Goal: Check status: Check status

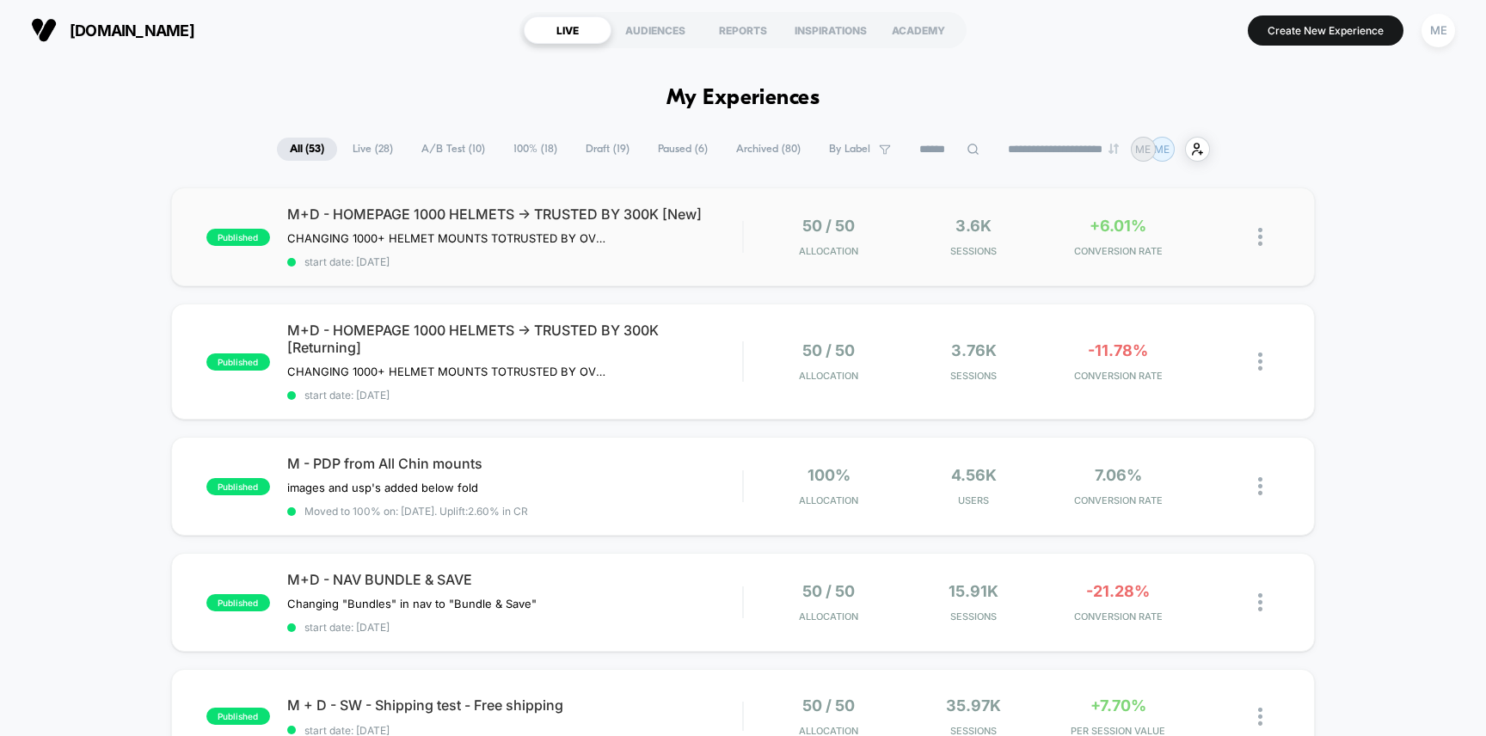
click at [674, 259] on span "start date: [DATE]" at bounding box center [515, 261] width 456 height 13
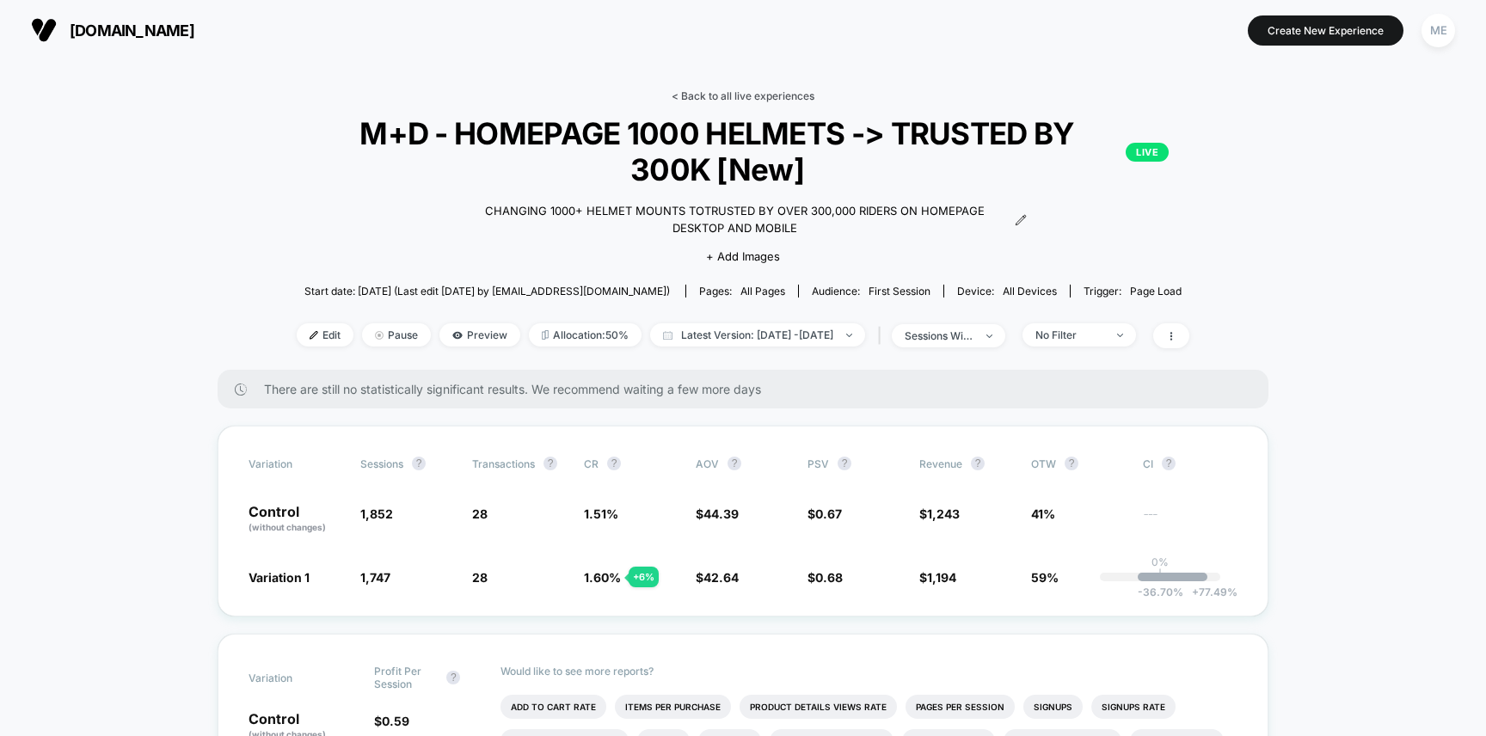
click at [705, 97] on link "< Back to all live experiences" at bounding box center [742, 95] width 143 height 13
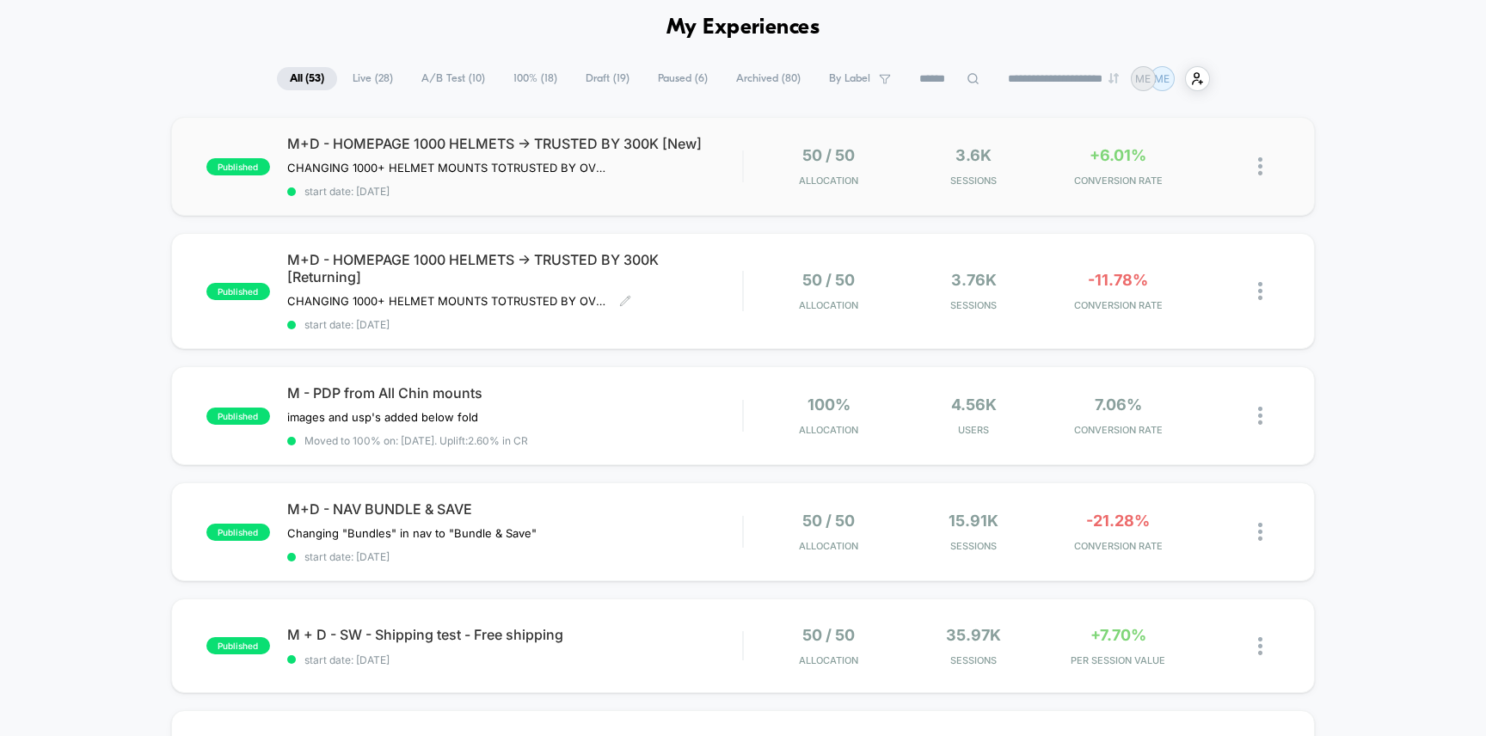
scroll to position [90, 0]
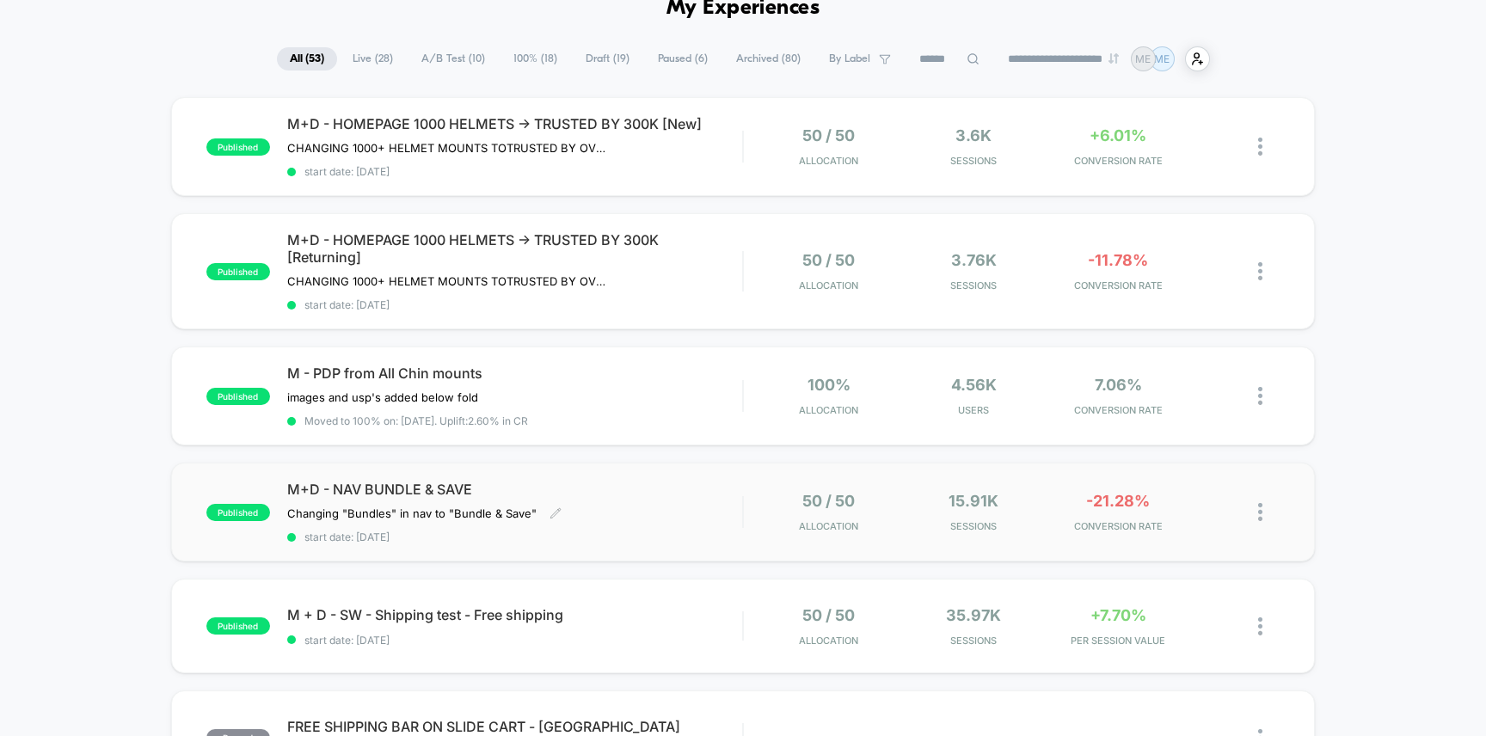
click at [631, 500] on div "M+D - NAV BUNDLE & SAVE Changing "Bundles" in nav to "Bundle & Save" Click to e…" at bounding box center [515, 512] width 456 height 63
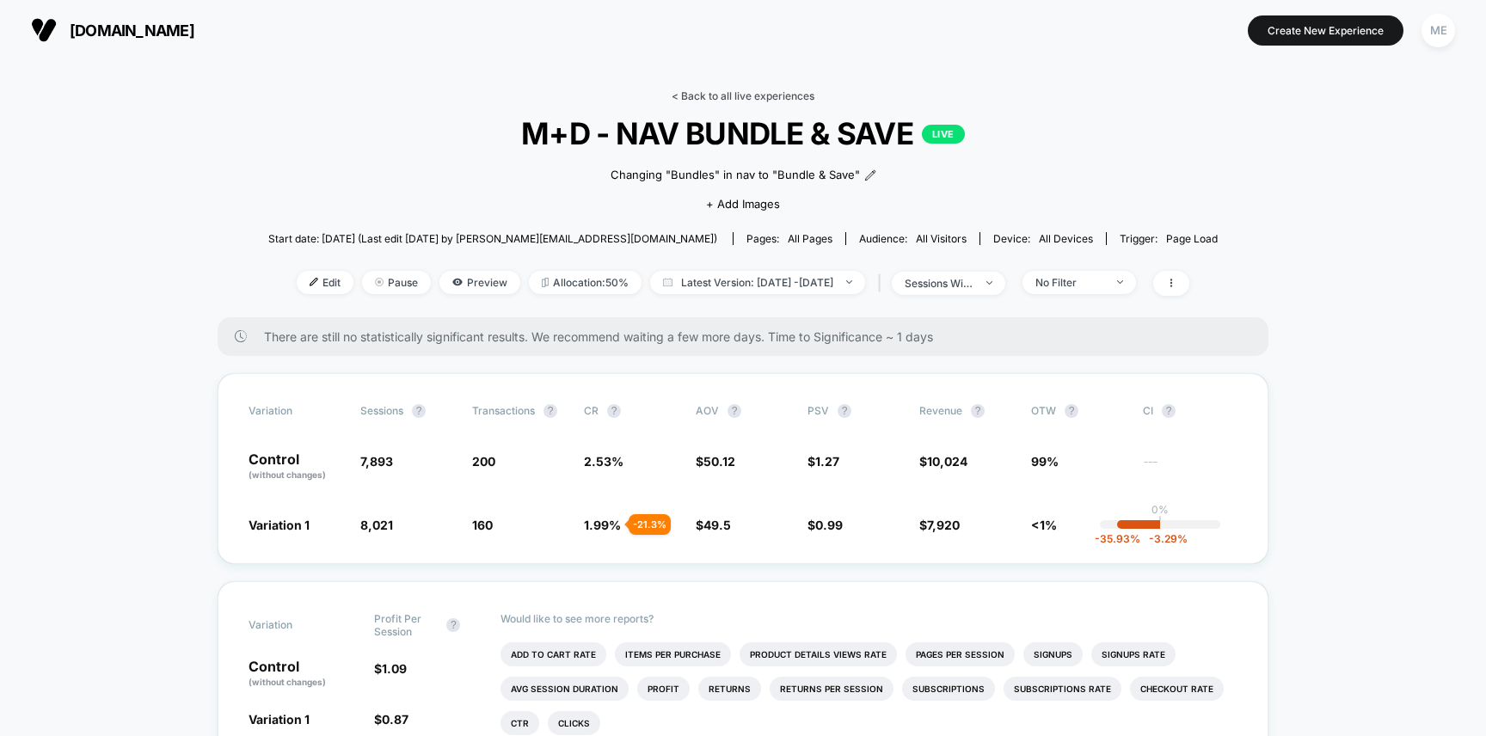
click at [721, 94] on link "< Back to all live experiences" at bounding box center [742, 95] width 143 height 13
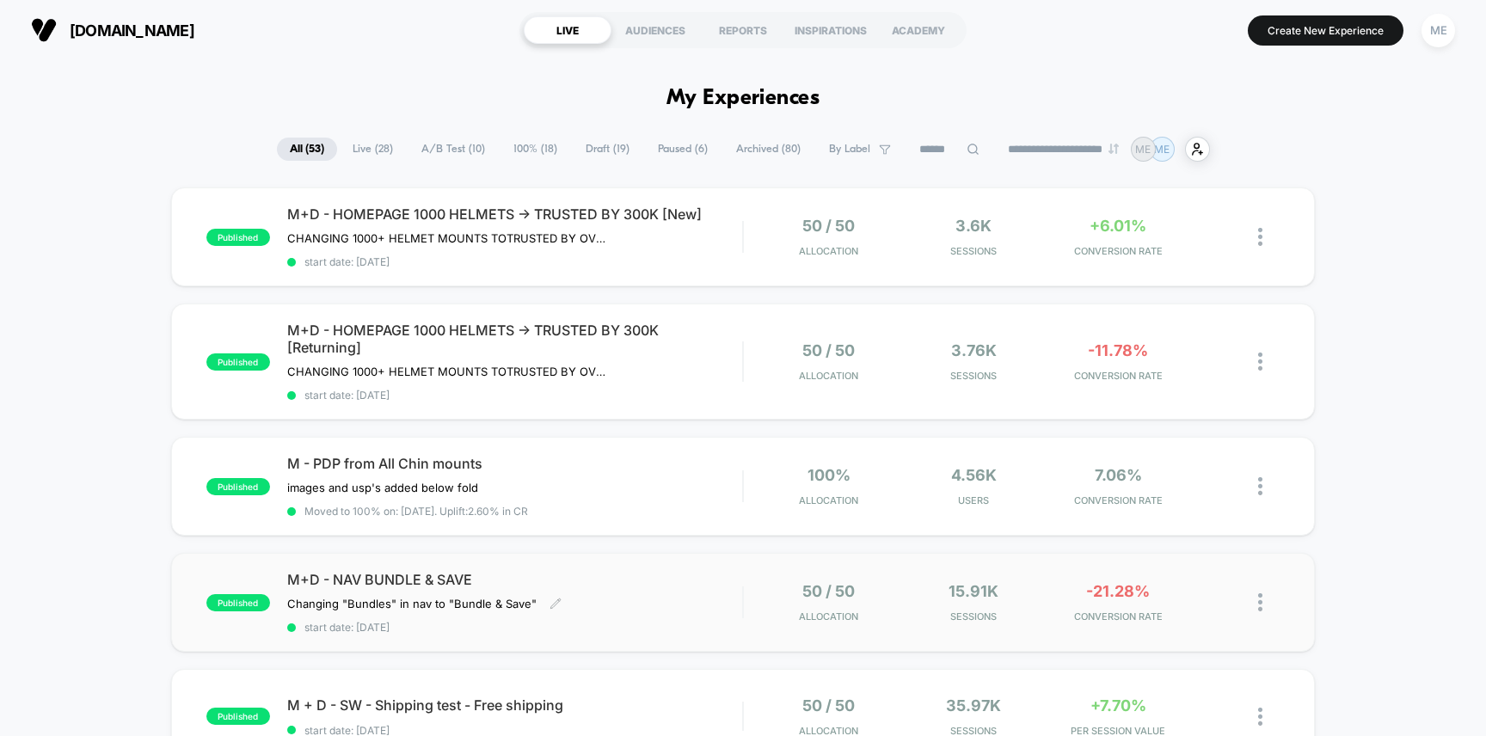
click at [712, 584] on span "M+D - NAV BUNDLE & SAVE" at bounding box center [515, 579] width 456 height 17
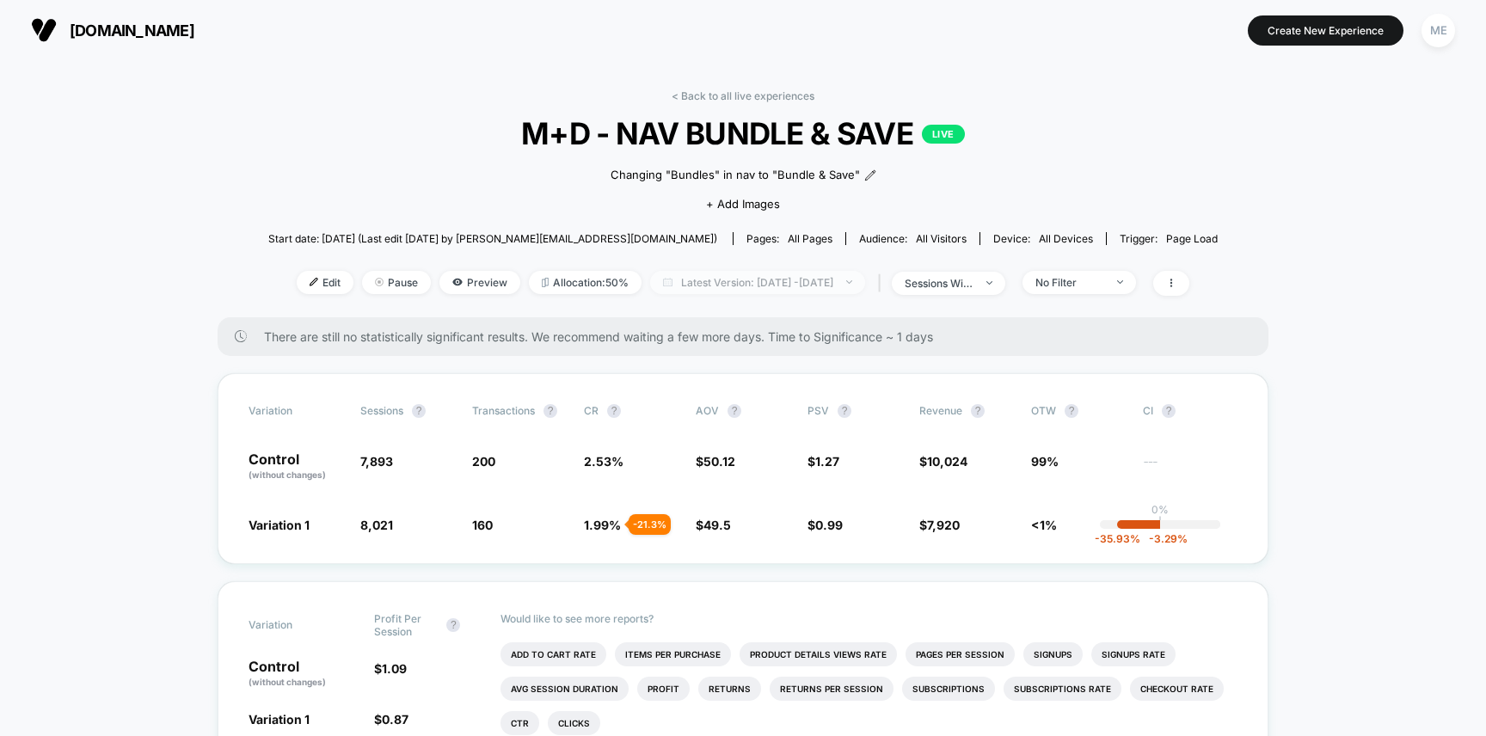
click at [757, 282] on span "Latest Version: [DATE] - [DATE]" at bounding box center [757, 282] width 215 height 23
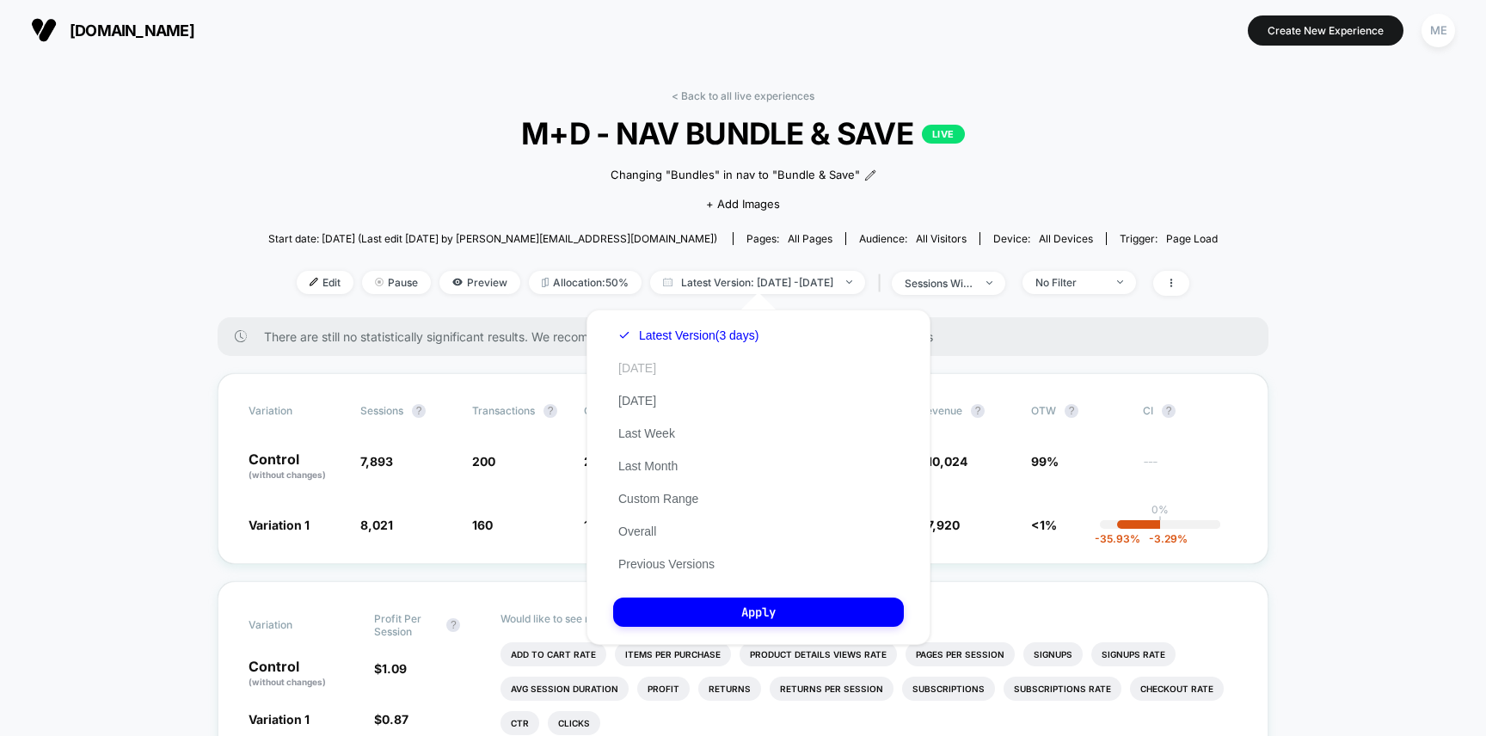
click at [642, 368] on button "[DATE]" at bounding box center [637, 367] width 48 height 15
click at [777, 609] on button "Apply" at bounding box center [758, 612] width 291 height 29
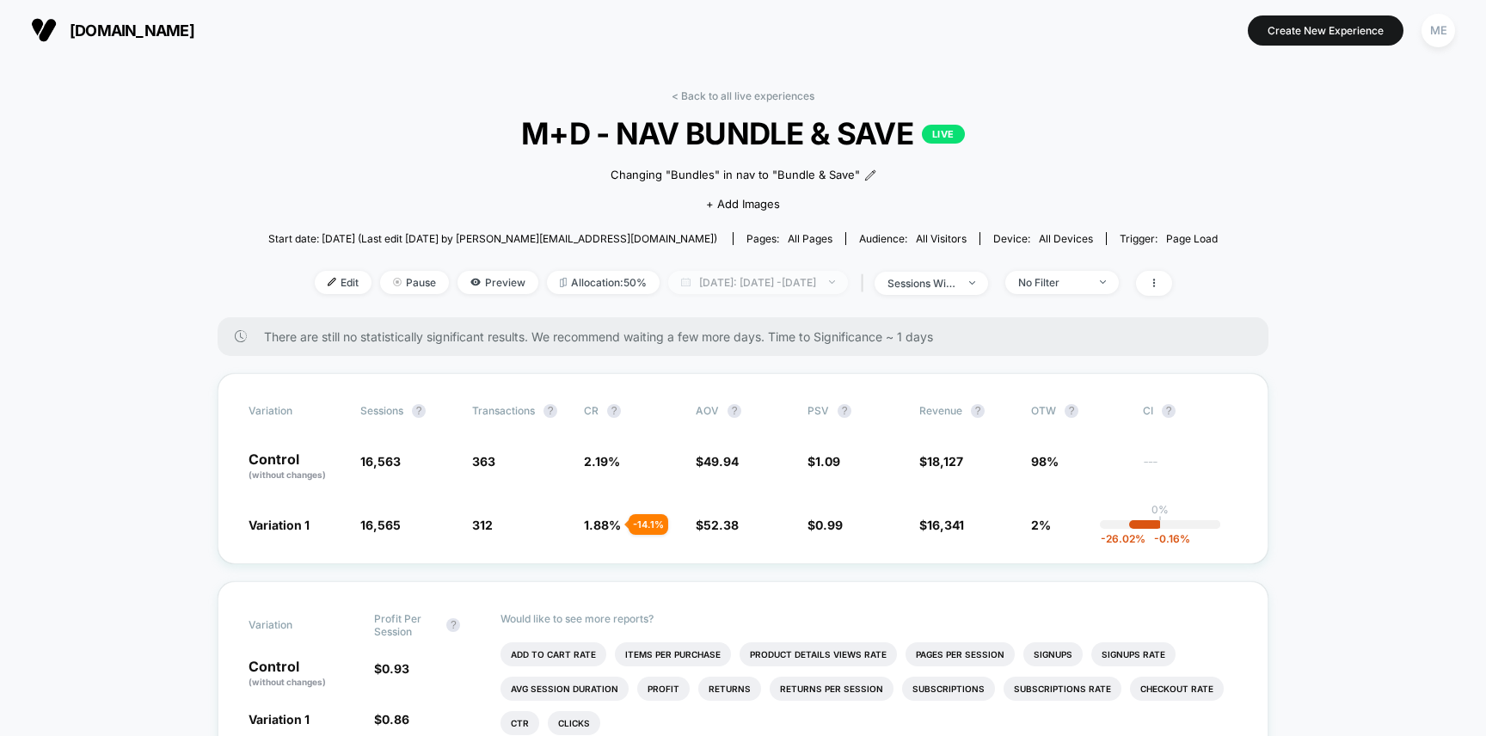
click at [798, 279] on span "[DATE]: [DATE] - [DATE]" at bounding box center [758, 282] width 180 height 23
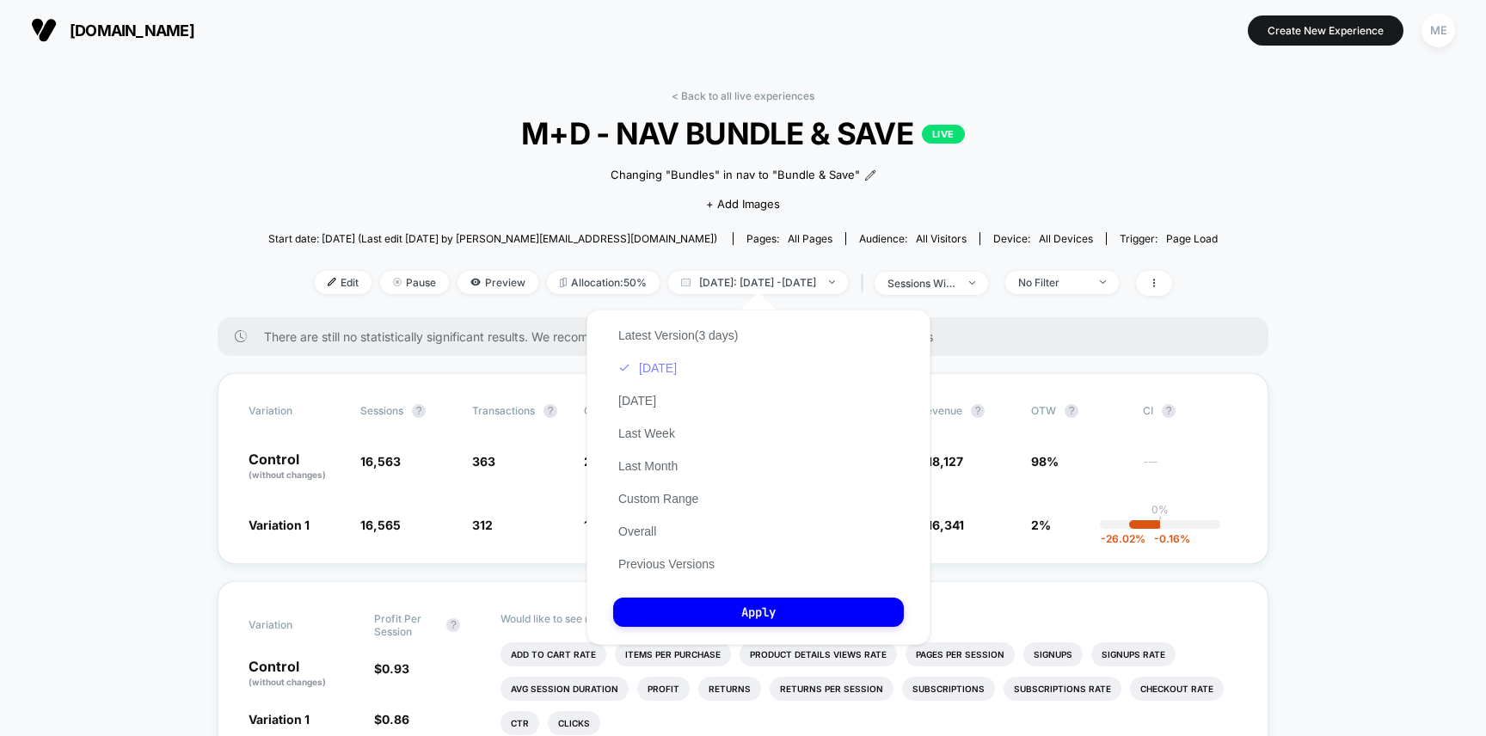
click at [656, 373] on button "[DATE]" at bounding box center [647, 367] width 69 height 15
click at [737, 619] on button "Apply" at bounding box center [758, 612] width 291 height 29
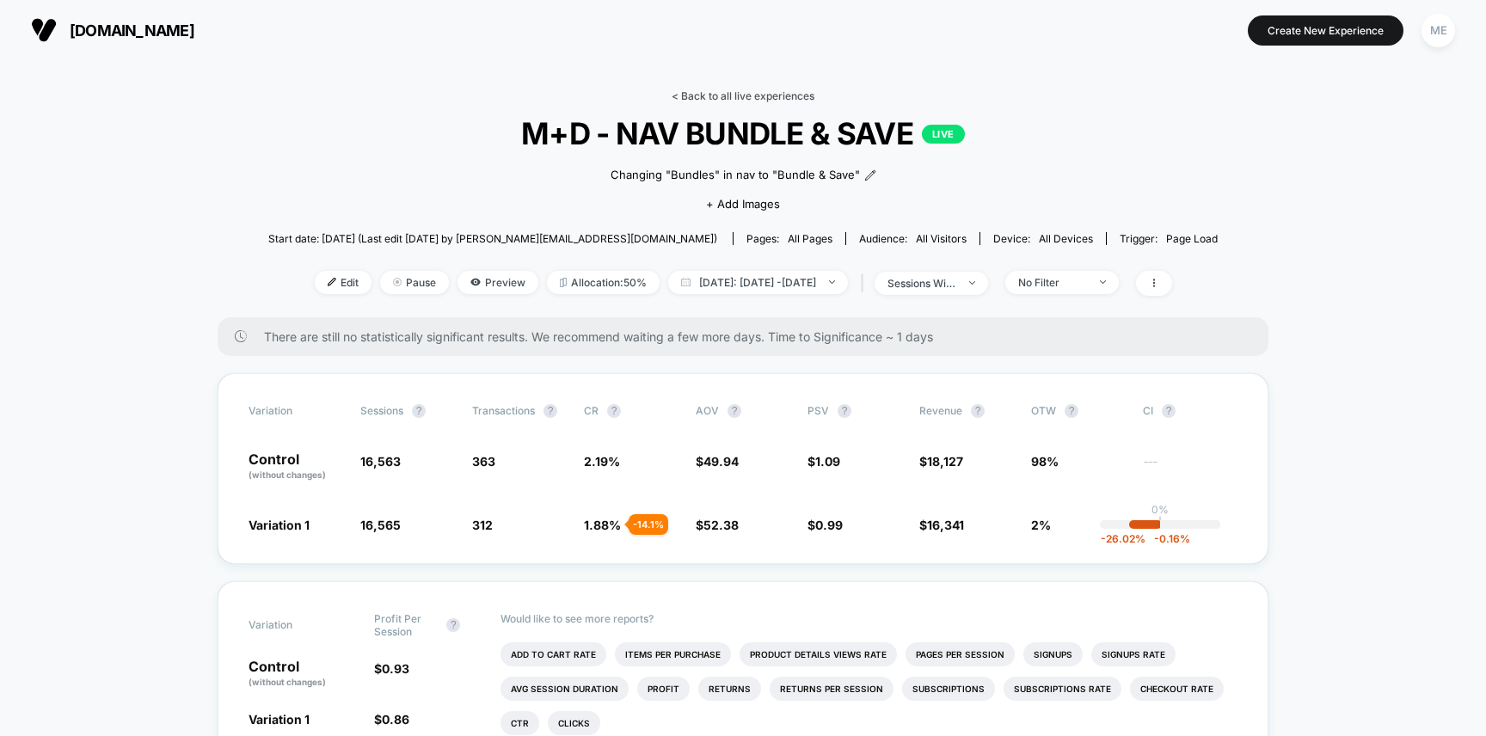
click at [702, 96] on link "< Back to all live experiences" at bounding box center [742, 95] width 143 height 13
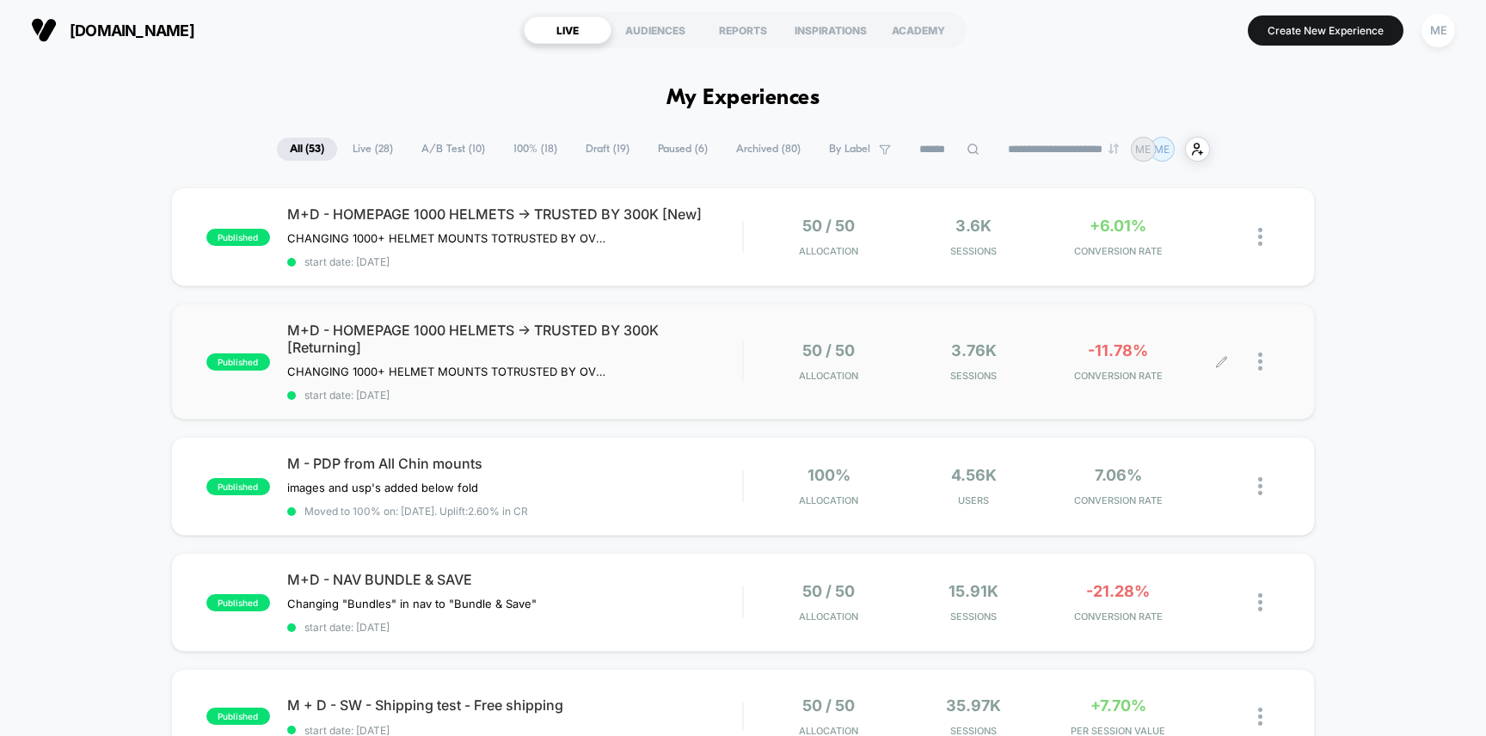
click at [746, 348] on div "50 / 50 Allocation 3.76k Sessions -11.78% CONVERSION RATE" at bounding box center [1012, 361] width 536 height 40
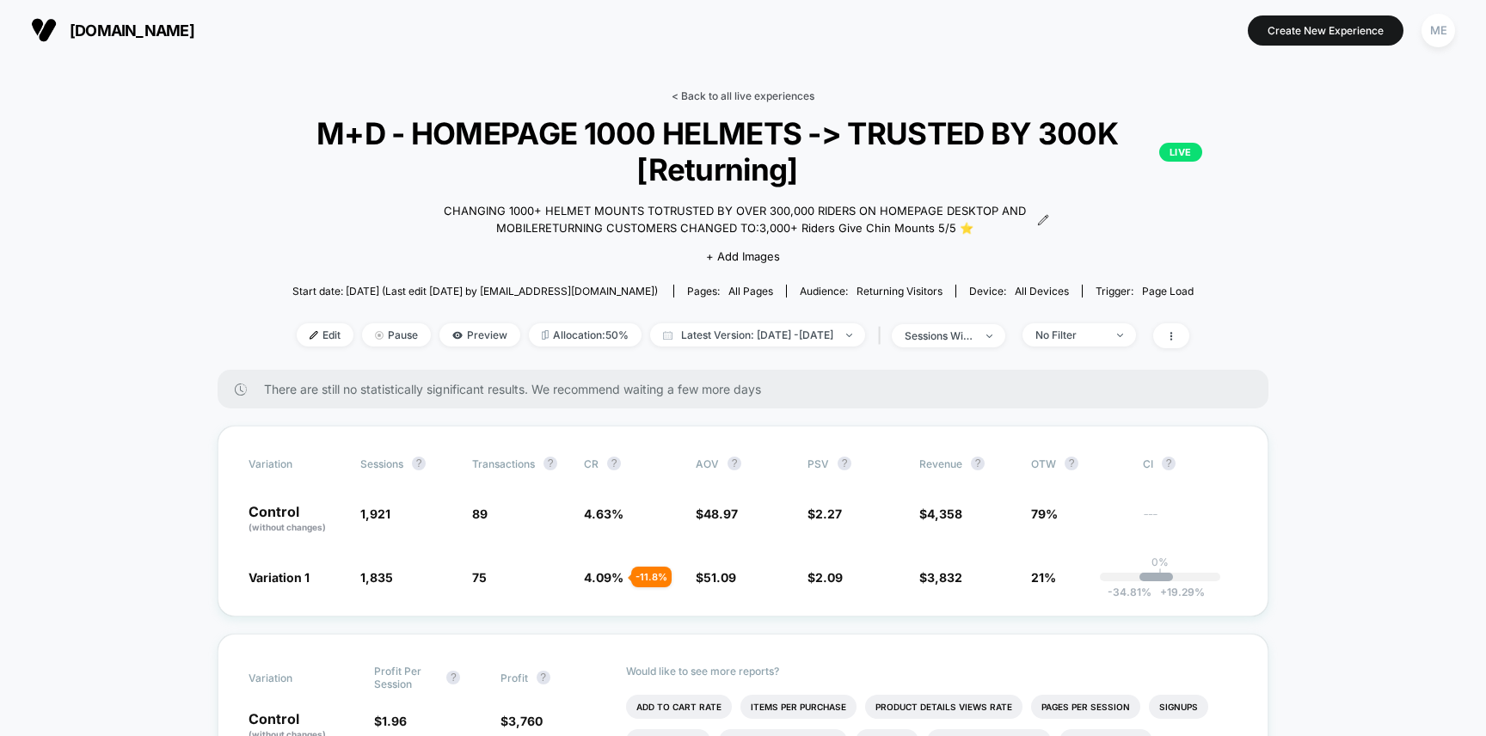
click at [709, 93] on link "< Back to all live experiences" at bounding box center [742, 95] width 143 height 13
